Goal: Task Accomplishment & Management: Manage account settings

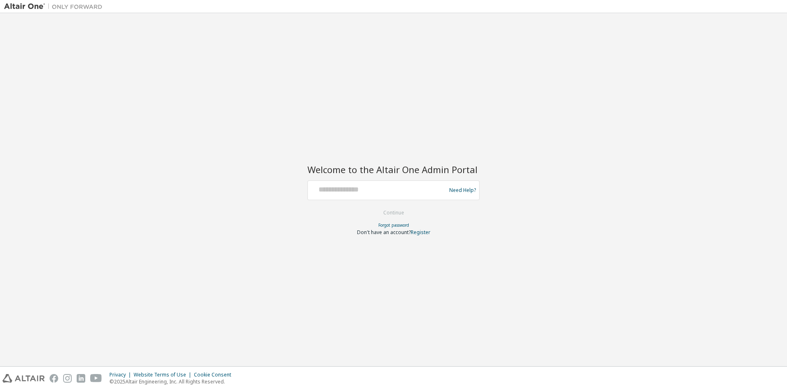
click at [359, 195] on div at bounding box center [378, 191] width 134 height 16
click at [332, 190] on input "text" at bounding box center [378, 189] width 134 height 12
type input "**********"
click at [405, 214] on button "Continue" at bounding box center [394, 213] width 38 height 12
